Goal: Information Seeking & Learning: Learn about a topic

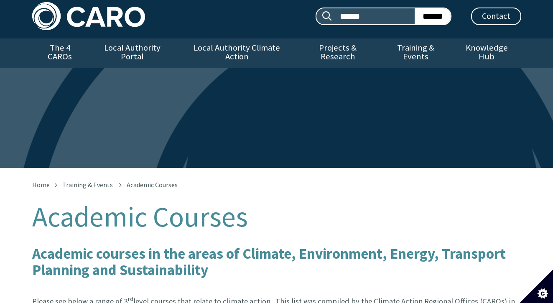
scroll to position [5, 1]
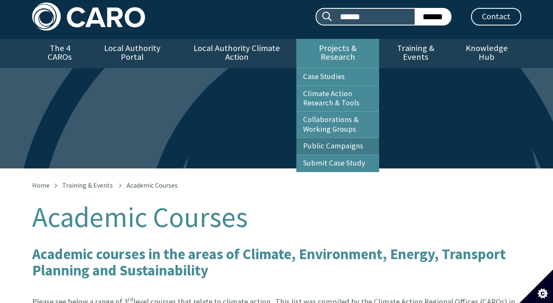
click at [331, 144] on link "Public Campaigns" at bounding box center [337, 146] width 83 height 17
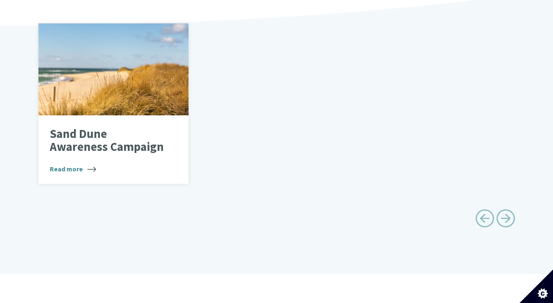
scroll to position [238, 0]
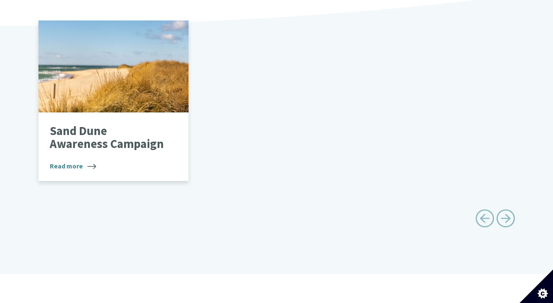
click at [95, 134] on p "Sand Dune Awareness Campaign" at bounding box center [107, 138] width 115 height 26
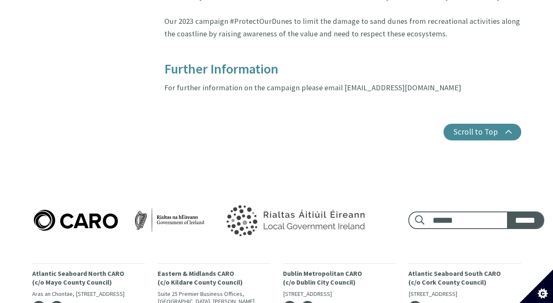
scroll to position [927, 0]
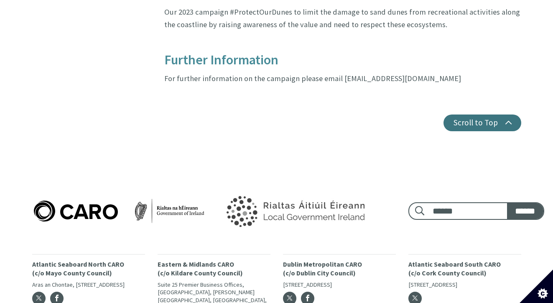
click at [483, 115] on button "Scroll to Top" at bounding box center [482, 123] width 78 height 17
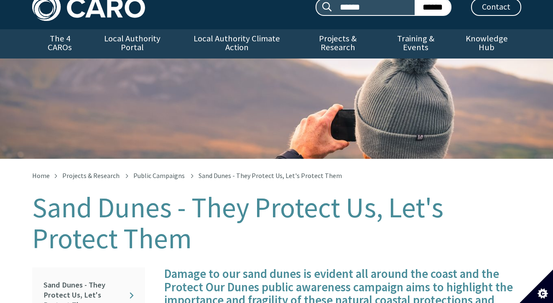
scroll to position [0, 0]
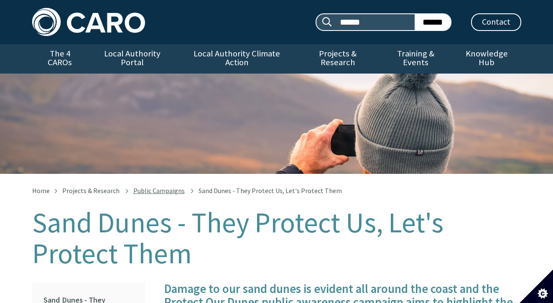
click at [163, 186] on link "Public Campaigns" at bounding box center [158, 190] width 51 height 8
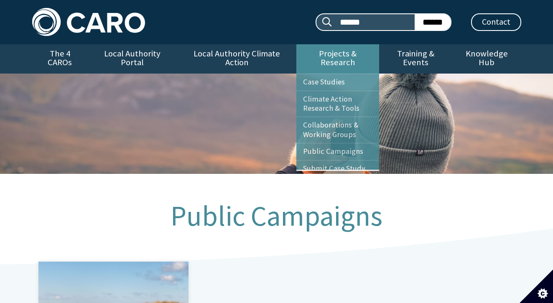
click at [336, 56] on link "Projects & Research" at bounding box center [337, 58] width 83 height 29
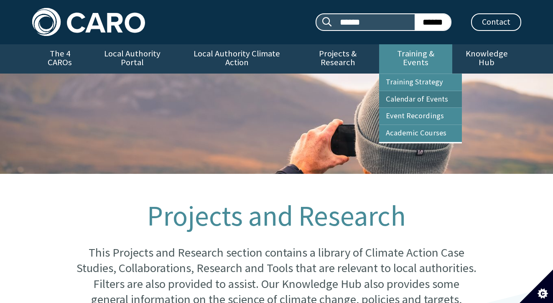
click at [403, 91] on link "Calendar of Events" at bounding box center [420, 99] width 83 height 17
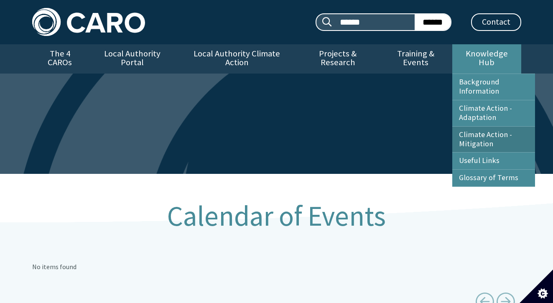
click at [476, 140] on link "Climate Action - Mitigation" at bounding box center [493, 140] width 83 height 26
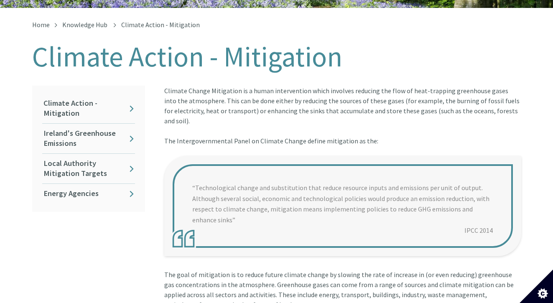
scroll to position [167, 0]
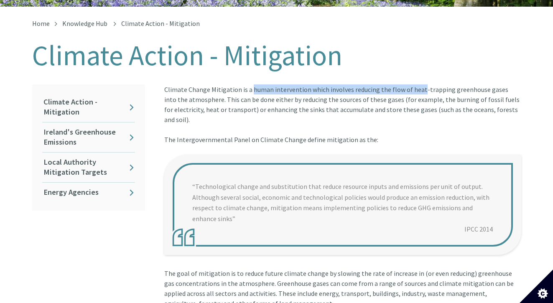
drag, startPoint x: 418, startPoint y: 79, endPoint x: 249, endPoint y: 81, distance: 168.9
click at [249, 84] on div "Climate Change Mitigation is a human intervention which involves reducing the f…" at bounding box center [342, 119] width 357 height 70
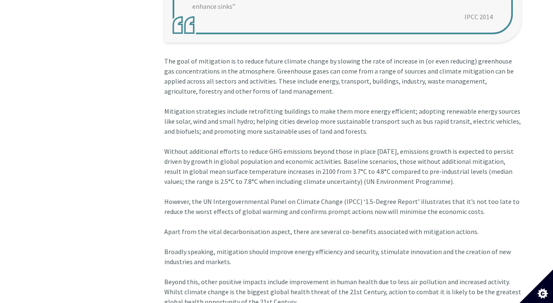
scroll to position [380, 0]
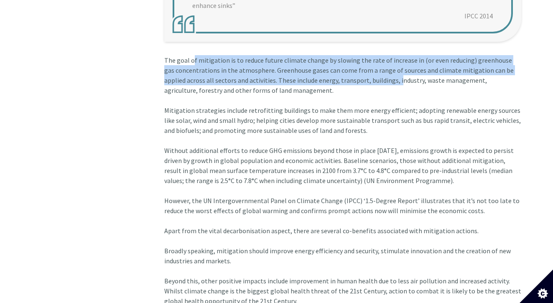
drag, startPoint x: 193, startPoint y: 38, endPoint x: 374, endPoint y: 62, distance: 183.0
click at [374, 62] on div "The goal of mitigation is to reduce future climate change by slowing the rate o…" at bounding box center [342, 300] width 357 height 490
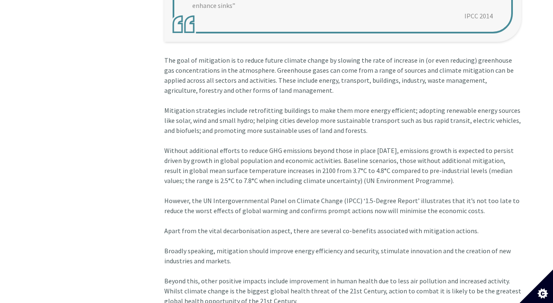
click at [179, 86] on div "The goal of mitigation is to reduce future climate change by slowing the rate o…" at bounding box center [342, 300] width 357 height 490
click at [199, 135] on div "The goal of mitigation is to reduce future climate change by slowing the rate o…" at bounding box center [342, 300] width 357 height 490
click at [199, 126] on div "The goal of mitigation is to reduce future climate change by slowing the rate o…" at bounding box center [342, 300] width 357 height 490
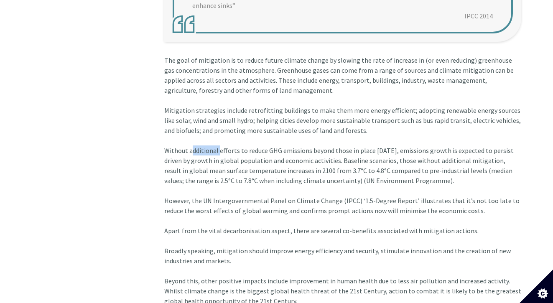
click at [199, 126] on div "The goal of mitigation is to reduce future climate change by slowing the rate o…" at bounding box center [342, 300] width 357 height 490
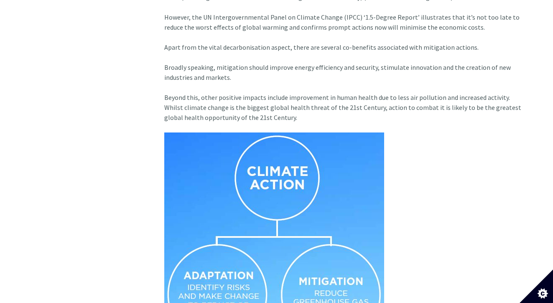
scroll to position [564, 0]
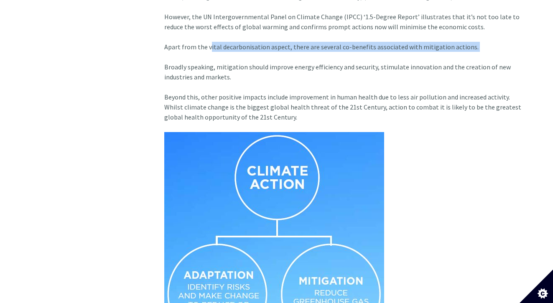
drag, startPoint x: 206, startPoint y: 26, endPoint x: 313, endPoint y: 35, distance: 106.9
click at [313, 35] on div "The goal of mitigation is to reduce future climate change by slowing the rate o…" at bounding box center [342, 116] width 357 height 490
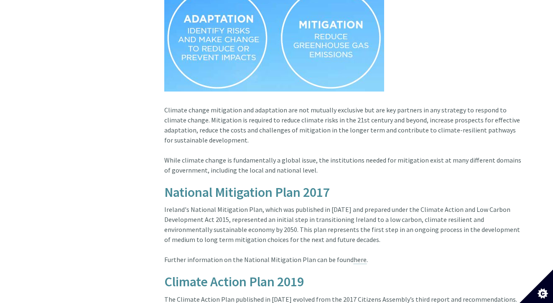
scroll to position [822, 0]
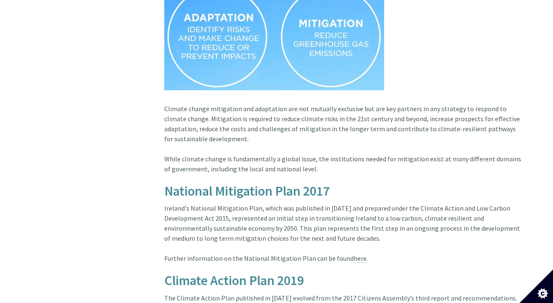
click at [196, 104] on div "Climate change mitigation and adaptation are not mutually exclusive but are key…" at bounding box center [342, 144] width 357 height 80
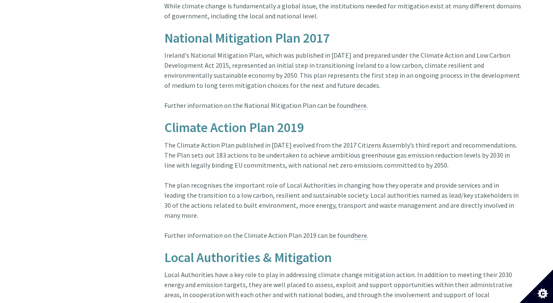
scroll to position [978, 0]
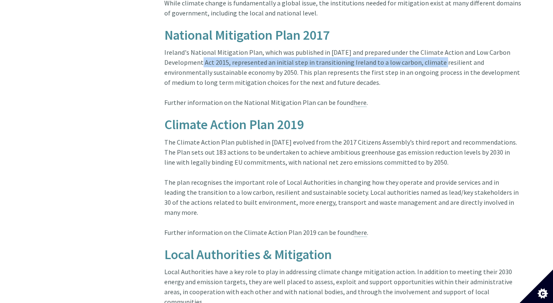
drag, startPoint x: 194, startPoint y: 43, endPoint x: 430, endPoint y: 43, distance: 236.6
click at [430, 47] on div "Ireland's National Mitigation Plan, which was published in [DATE] and prepared …" at bounding box center [342, 82] width 357 height 70
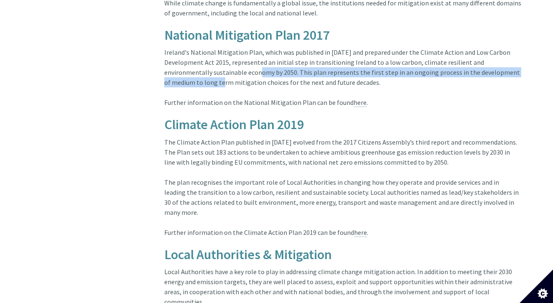
drag, startPoint x: 199, startPoint y: 53, endPoint x: 539, endPoint y: 47, distance: 339.9
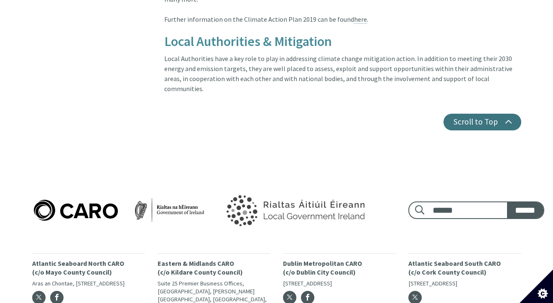
click at [483, 114] on button "Scroll to Top" at bounding box center [482, 122] width 78 height 17
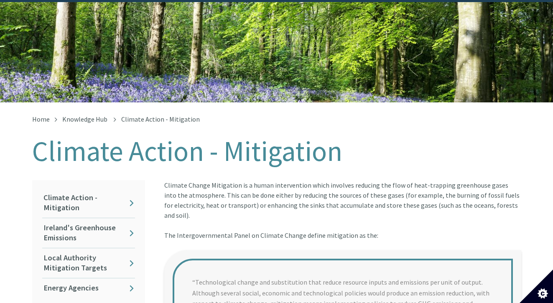
scroll to position [0, 0]
